Goal: Task Accomplishment & Management: Manage account settings

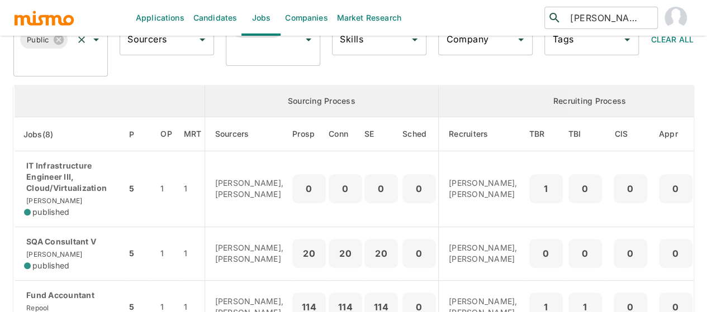
scroll to position [112, 0]
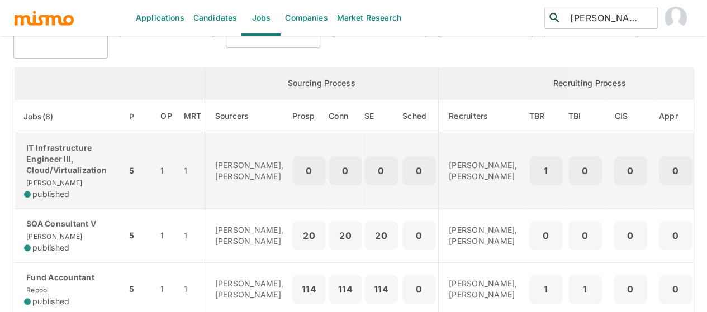
click at [57, 163] on p "IT Infrastructure Engineer III, Cloud/Virtualization" at bounding box center [70, 159] width 93 height 34
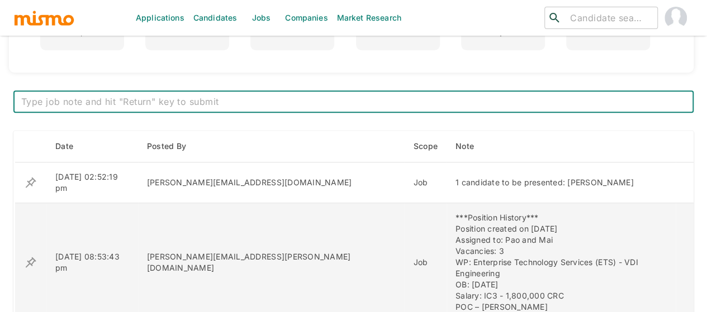
scroll to position [349, 0]
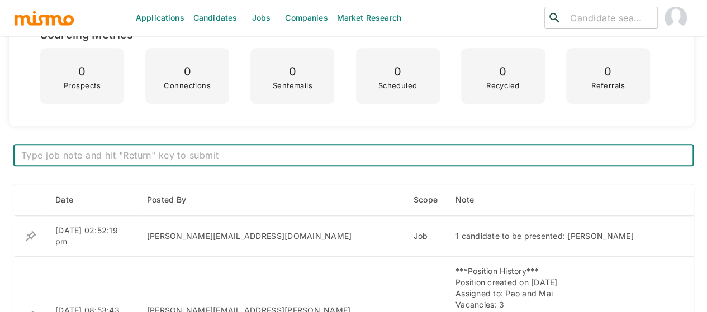
click at [219, 154] on textarea at bounding box center [353, 155] width 664 height 13
type textarea "Slots: [PERSON_NAME] will provide placeholders. [PERSON_NAME] recommended 3 or …"
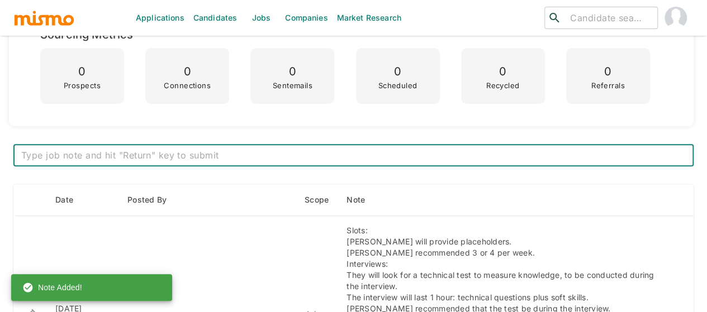
click at [187, 159] on textarea at bounding box center [353, 155] width 664 height 13
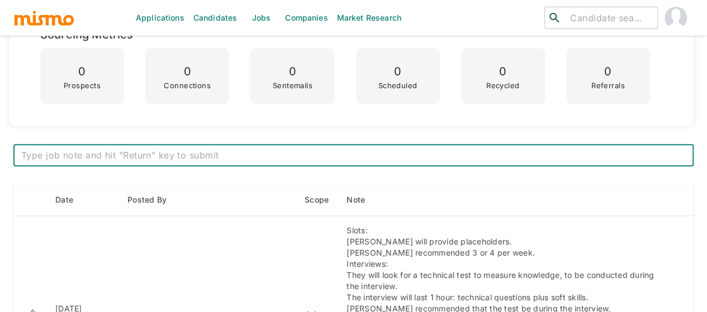
paste textarea "GCC: Panelista: [PERSON_NAME] [PERSON_NAME] ([PERSON_NAME][EMAIL_ADDRESS][PERSO…"
type textarea "GCC: Panelista: [PERSON_NAME] [PERSON_NAME] ([PERSON_NAME][EMAIL_ADDRESS][PERSO…"
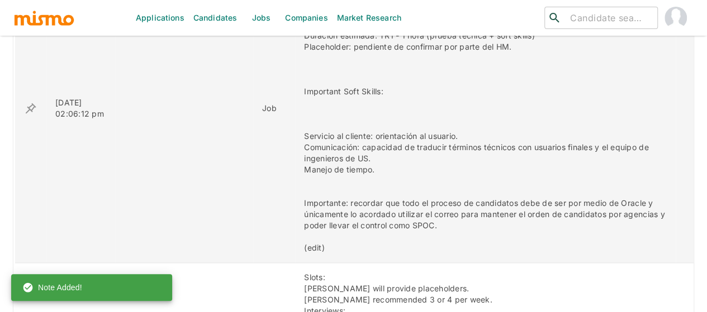
scroll to position [628, 0]
